Goal: Information Seeking & Learning: Understand process/instructions

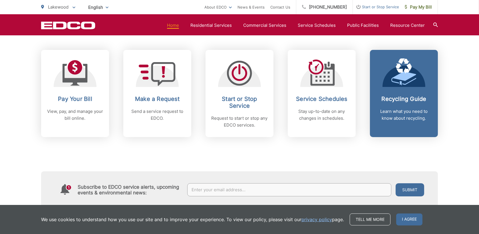
scroll to position [227, 0]
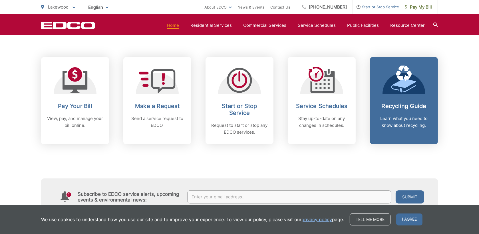
click at [406, 105] on h2 "Recycling Guide" at bounding box center [403, 106] width 56 height 7
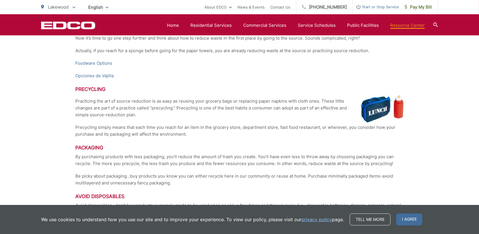
scroll to position [1135, 0]
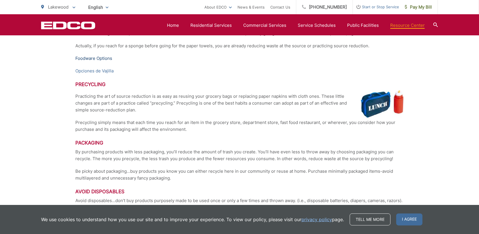
click at [92, 58] on link "Foodware Options" at bounding box center [93, 58] width 37 height 7
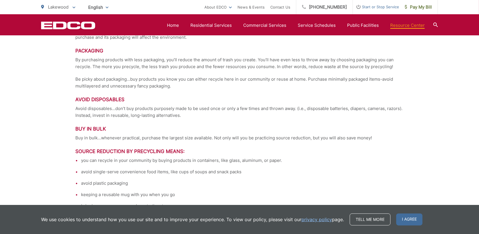
scroll to position [1264, 0]
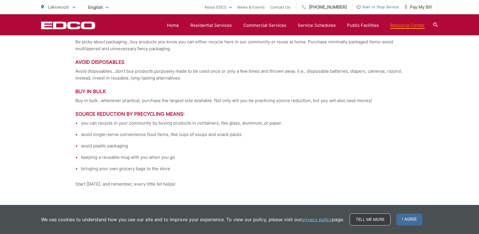
click at [361, 219] on link "Tell me more" at bounding box center [369, 220] width 41 height 12
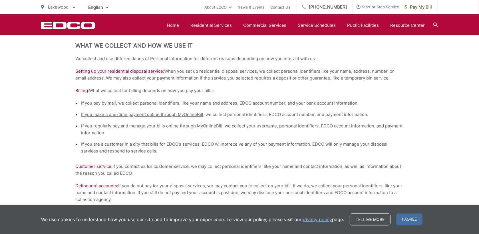
scroll to position [194, 0]
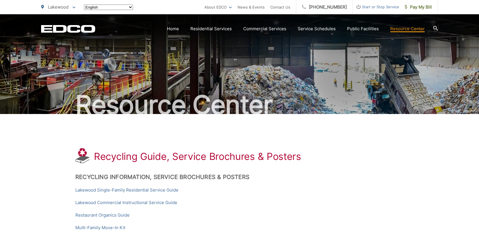
scroll to position [1264, 0]
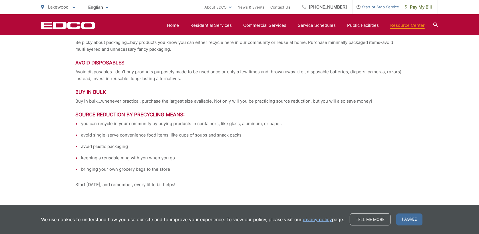
click at [410, 221] on span "I agree" at bounding box center [409, 220] width 26 height 12
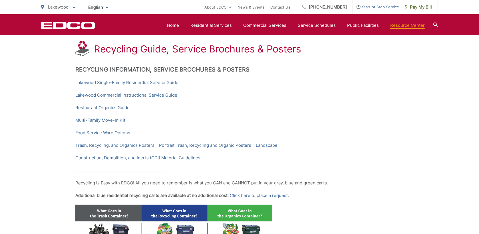
scroll to position [96, 0]
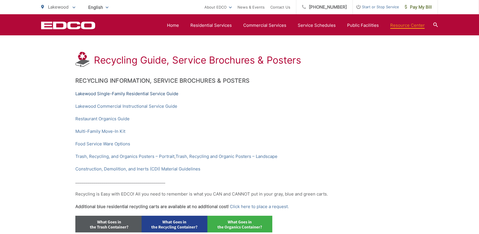
click at [139, 93] on link "Lakewood Single-Family Residential Service Guide" at bounding box center [126, 93] width 103 height 7
